Goal: Task Accomplishment & Management: Complete application form

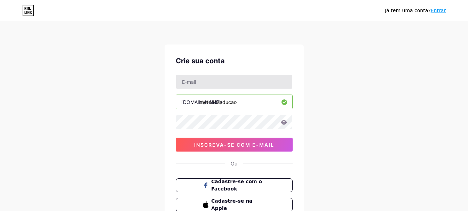
click at [239, 88] on div at bounding box center [234, 82] width 117 height 15
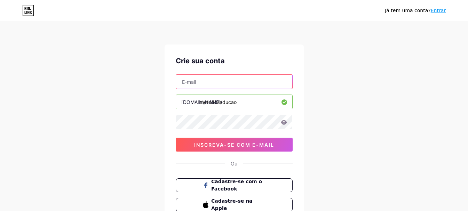
click at [240, 85] on input "text" at bounding box center [234, 82] width 116 height 14
type input "[EMAIL_ADDRESS][DOMAIN_NAME]"
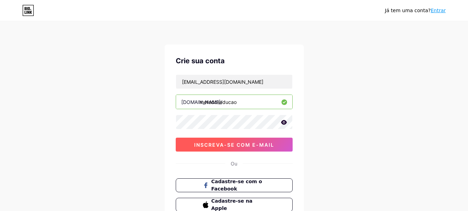
click at [226, 143] on font "inscreva-se com e-mail" at bounding box center [234, 145] width 80 height 6
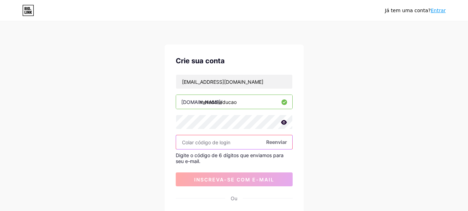
paste input "524359"
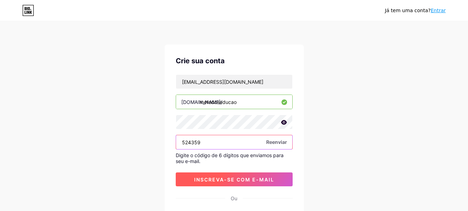
type input "524359"
click at [238, 178] on font "inscreva-se com e-mail" at bounding box center [234, 180] width 80 height 6
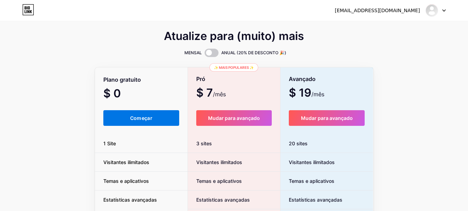
click at [137, 121] on font "Começar" at bounding box center [141, 118] width 22 height 6
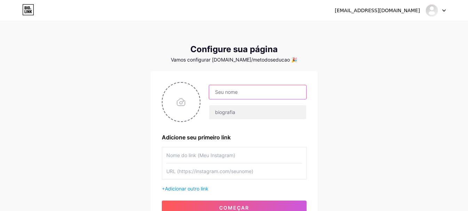
click at [233, 87] on input "text" at bounding box center [257, 92] width 97 height 14
type input "Método Sedução"
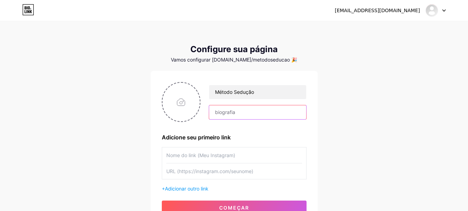
click at [241, 108] on input "text" at bounding box center [257, 112] width 97 height 14
click at [184, 102] on input "file" at bounding box center [182, 102] width 38 height 39
type input "C:\fakepath\IMG_20250413_230632_766.png"
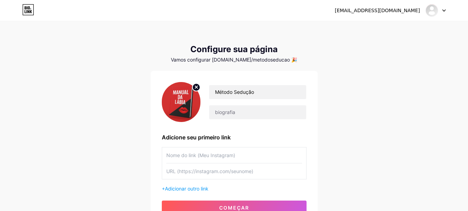
scroll to position [23, 0]
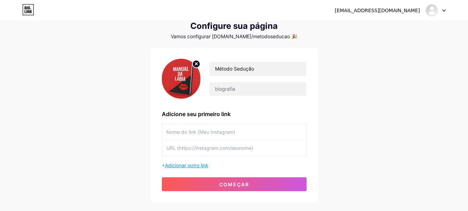
click at [195, 165] on font "Adicionar outro link" at bounding box center [187, 166] width 44 height 6
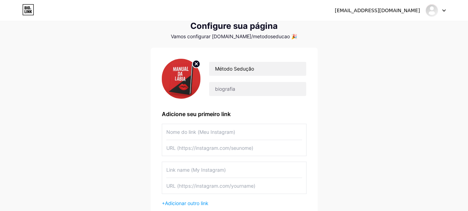
click at [207, 127] on input "text" at bounding box center [234, 132] width 136 height 16
type input "Método aqui"
click at [210, 149] on input "text" at bounding box center [234, 148] width 136 height 16
paste input "[URL][DOMAIN_NAME]"
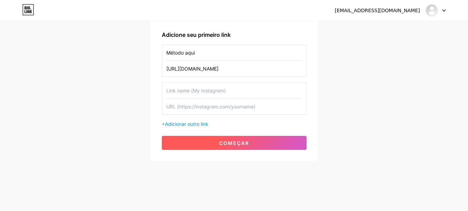
type input "[URL][DOMAIN_NAME]"
click at [267, 143] on button "começar" at bounding box center [234, 143] width 145 height 14
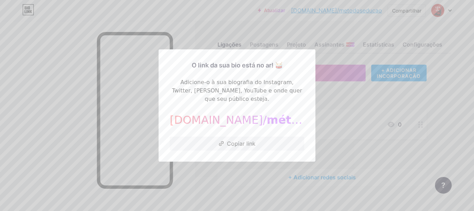
click at [354, 151] on div at bounding box center [237, 105] width 474 height 211
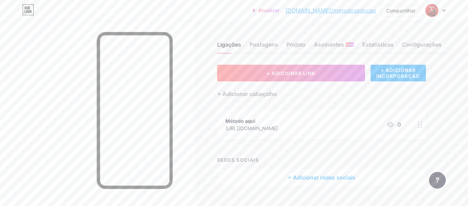
click at [420, 125] on icon at bounding box center [420, 125] width 5 height 7
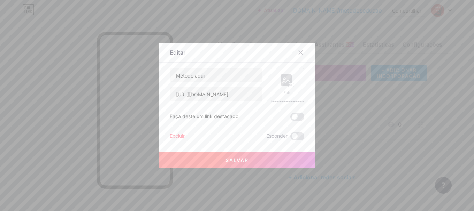
click at [286, 80] on icon at bounding box center [285, 81] width 7 height 2
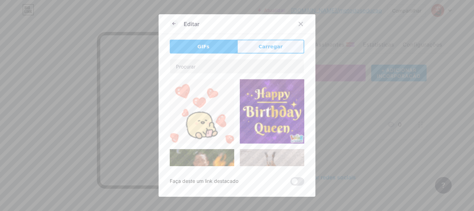
click at [265, 50] on button "Carregar" at bounding box center [270, 47] width 67 height 14
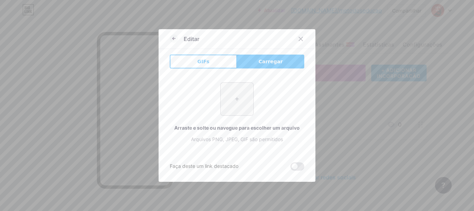
click at [239, 102] on input "file" at bounding box center [236, 99] width 33 height 33
click at [242, 93] on input "file" at bounding box center [236, 99] width 33 height 33
type input "C:\fakepath\IMG_20250413_230632_888.png"
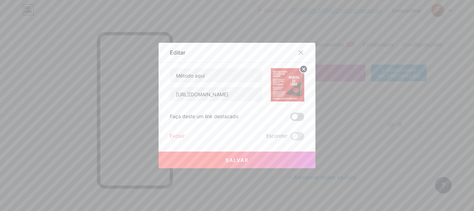
click at [292, 115] on span at bounding box center [297, 117] width 14 height 8
click at [290, 119] on input "checkbox" at bounding box center [290, 119] width 0 height 0
click at [248, 160] on button "Salvar" at bounding box center [236, 160] width 157 height 17
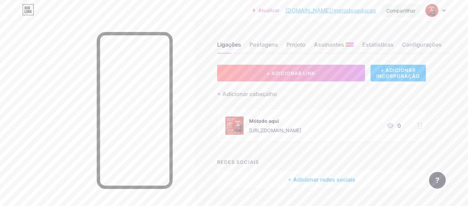
click at [409, 13] on font "Compartilhar" at bounding box center [400, 11] width 29 height 6
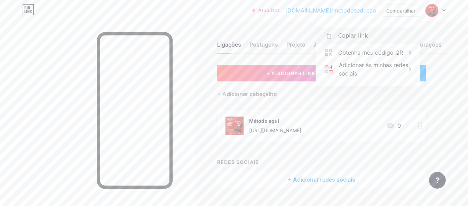
click at [372, 38] on div "Copiar link" at bounding box center [368, 36] width 104 height 17
click at [355, 37] on font "Copiar link" at bounding box center [353, 35] width 30 height 7
click at [340, 31] on div "Copiar link" at bounding box center [368, 36] width 104 height 17
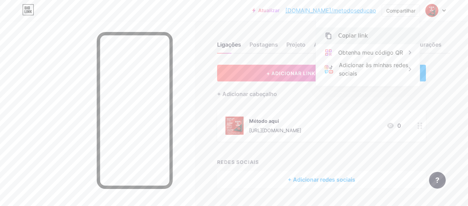
click at [341, 32] on div "Copiar link" at bounding box center [353, 36] width 30 height 8
click at [339, 34] on font "Copiar link" at bounding box center [353, 35] width 30 height 7
